Goal: Task Accomplishment & Management: Complete application form

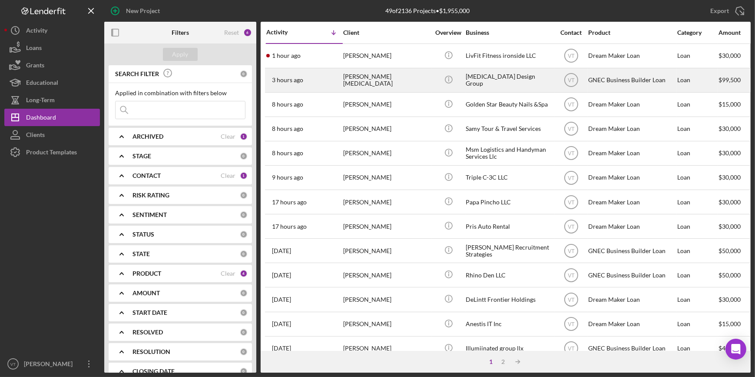
click at [330, 82] on div "3 hours ago [PERSON_NAME][MEDICAL_DATA]" at bounding box center [304, 80] width 76 height 23
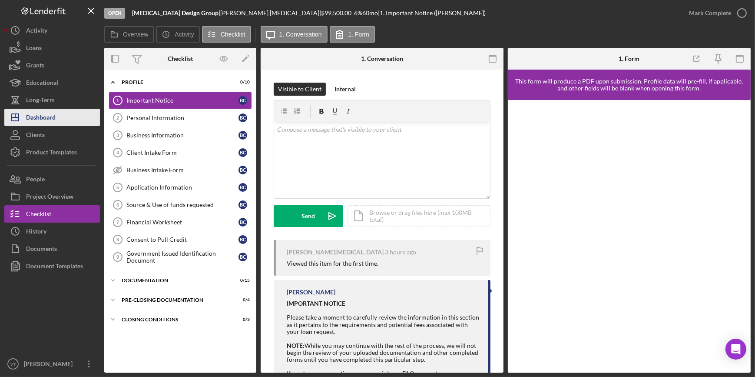
click at [46, 117] on div "Dashboard" at bounding box center [41, 119] width 30 height 20
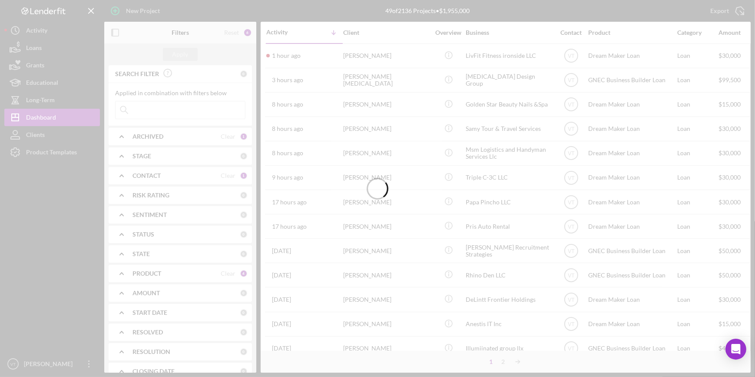
click at [291, 52] on div at bounding box center [377, 188] width 755 height 377
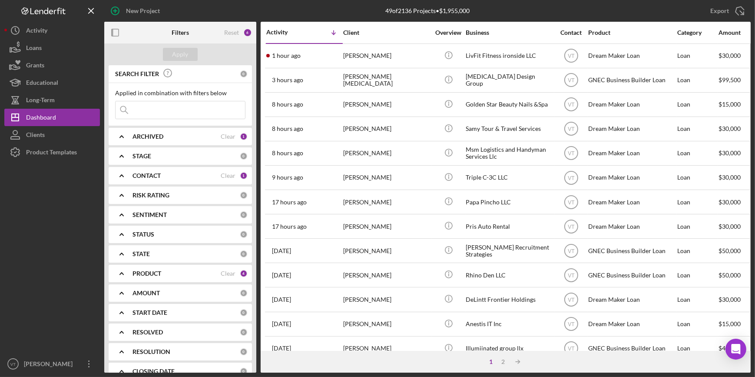
click at [291, 52] on time "1 hour ago" at bounding box center [286, 55] width 29 height 7
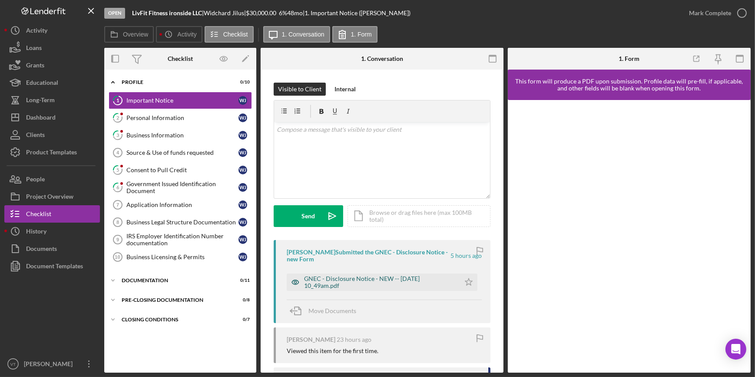
click at [397, 282] on div "GNEC - Disclosure Notice - NEW -- [DATE] 10_49am.pdf" at bounding box center [380, 282] width 152 height 14
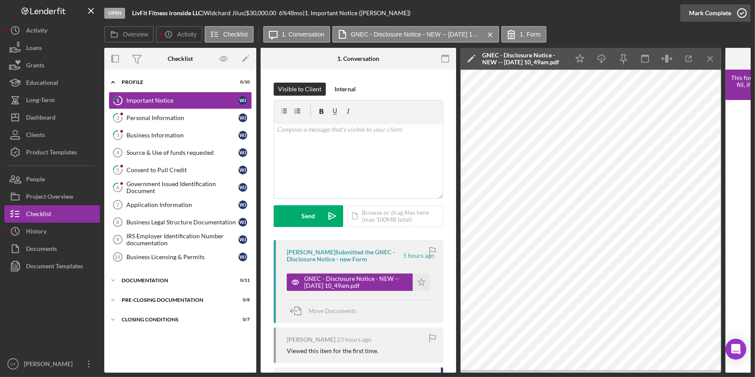
click at [694, 16] on div "Mark Complete" at bounding box center [710, 12] width 42 height 17
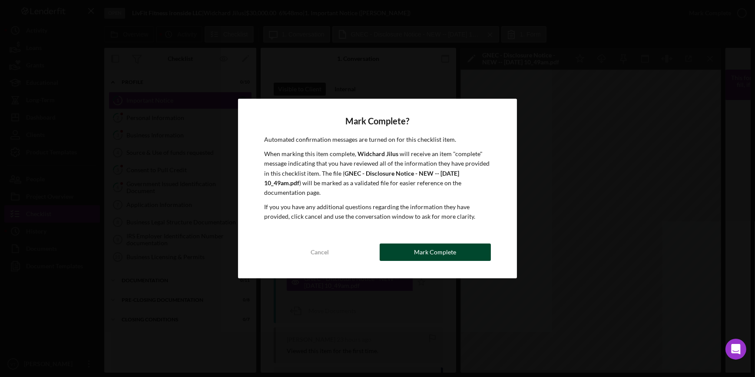
click at [433, 254] on div "Mark Complete" at bounding box center [435, 251] width 42 height 17
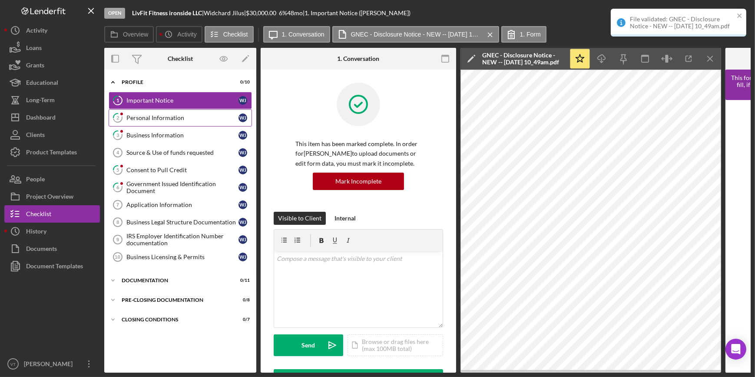
click at [171, 117] on div "Personal Information" at bounding box center [182, 117] width 112 height 7
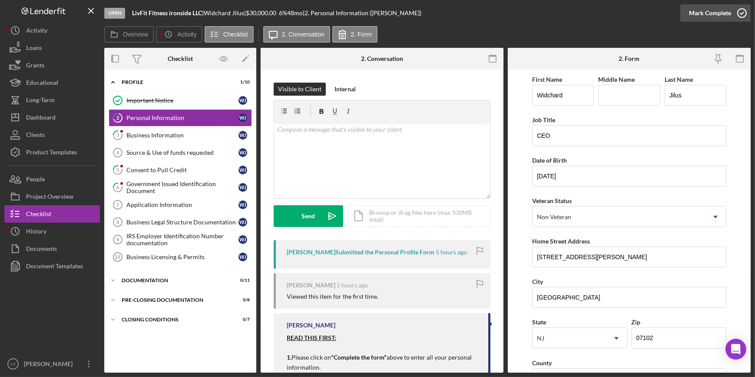
click at [711, 13] on div "Mark Complete" at bounding box center [710, 12] width 42 height 17
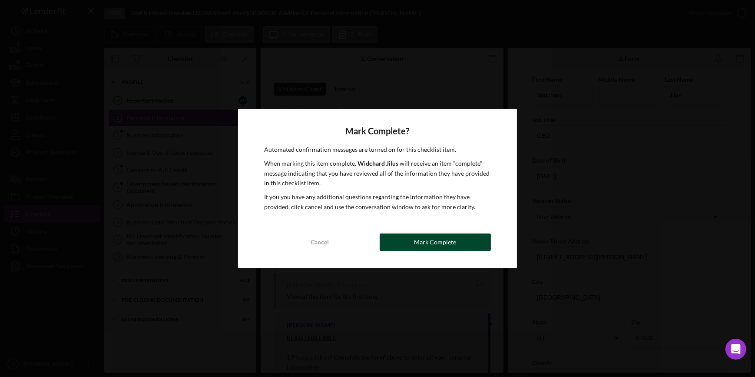
click at [387, 244] on button "Mark Complete" at bounding box center [435, 241] width 111 height 17
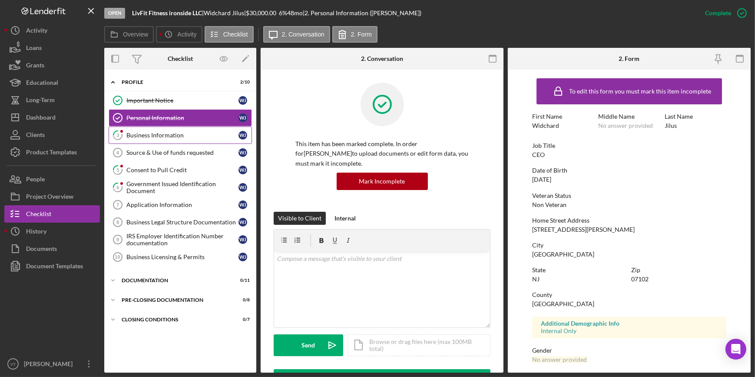
click at [130, 136] on div "Business Information" at bounding box center [182, 135] width 112 height 7
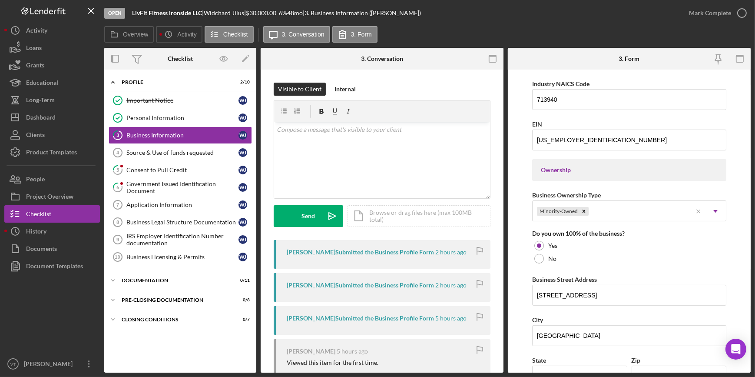
scroll to position [355, 0]
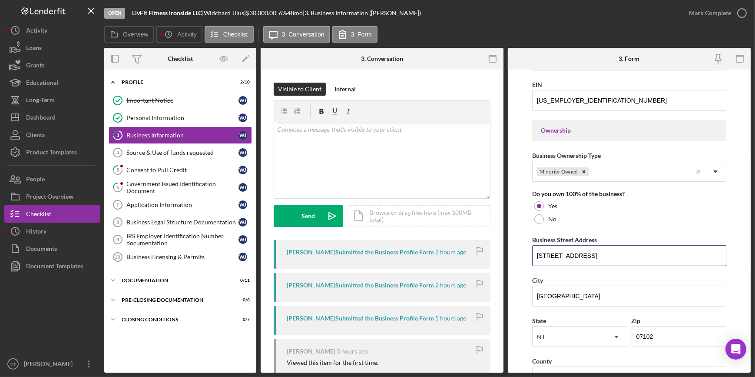
drag, startPoint x: 577, startPoint y: 256, endPoint x: 527, endPoint y: 261, distance: 50.6
click at [527, 261] on form "Business Name LivFit Fitness ironside LLC DBA LivFit Fitness Personal Training …" at bounding box center [629, 220] width 243 height 303
click at [711, 20] on div "Mark Complete" at bounding box center [710, 12] width 42 height 17
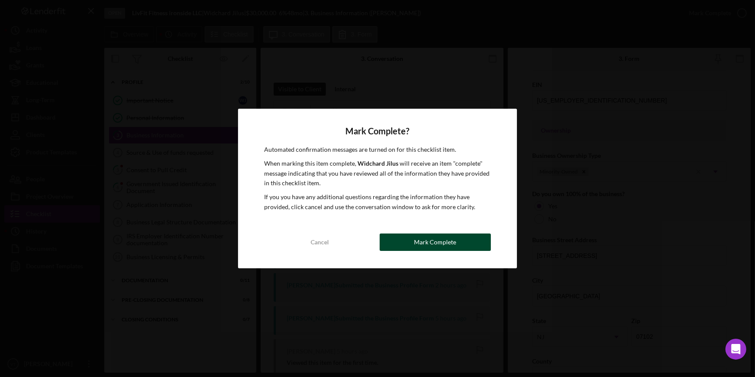
click at [463, 241] on button "Mark Complete" at bounding box center [435, 241] width 111 height 17
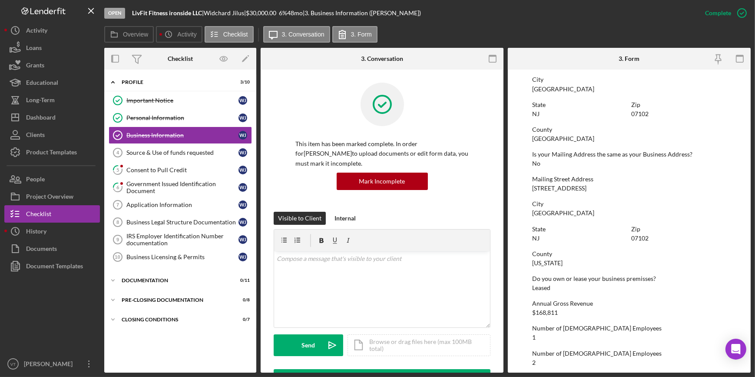
scroll to position [243, 0]
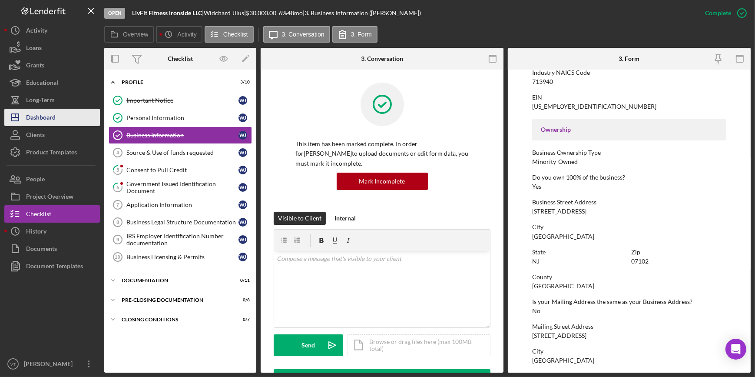
click at [54, 116] on div "Dashboard" at bounding box center [41, 119] width 30 height 20
